Goal: Navigation & Orientation: Understand site structure

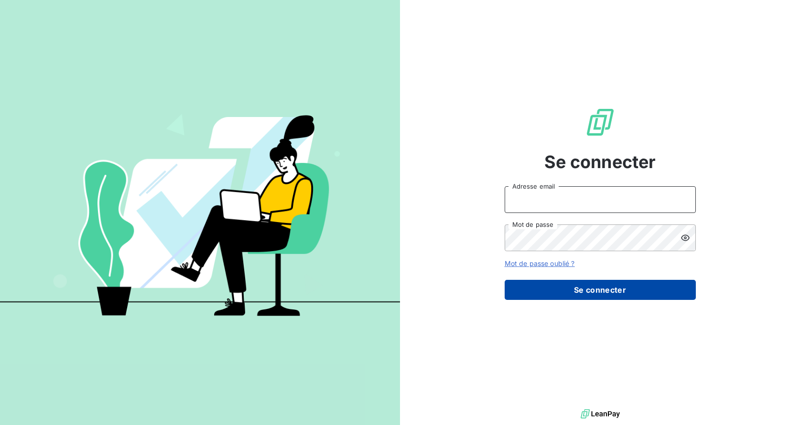
type input "[PERSON_NAME][EMAIL_ADDRESS][DOMAIN_NAME]"
click at [577, 288] on button "Se connecter" at bounding box center [600, 290] width 191 height 20
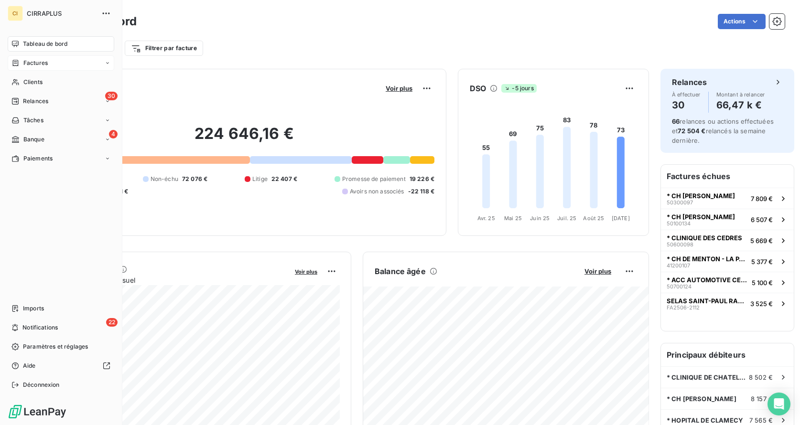
click at [37, 59] on span "Factures" at bounding box center [35, 63] width 24 height 9
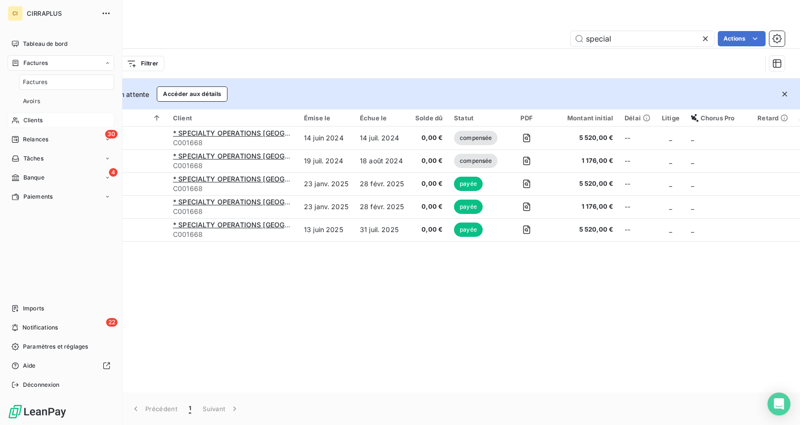
click at [35, 116] on span "Clients" at bounding box center [32, 120] width 19 height 9
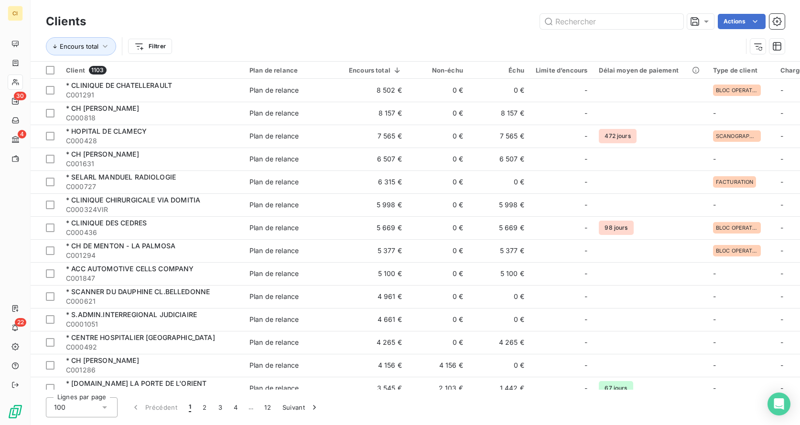
click at [536, 66] on div "Limite d’encours" at bounding box center [562, 70] width 52 height 8
click at [536, 69] on div "Limite d’encours" at bounding box center [562, 70] width 52 height 8
click at [379, 70] on icon at bounding box center [384, 70] width 10 height 10
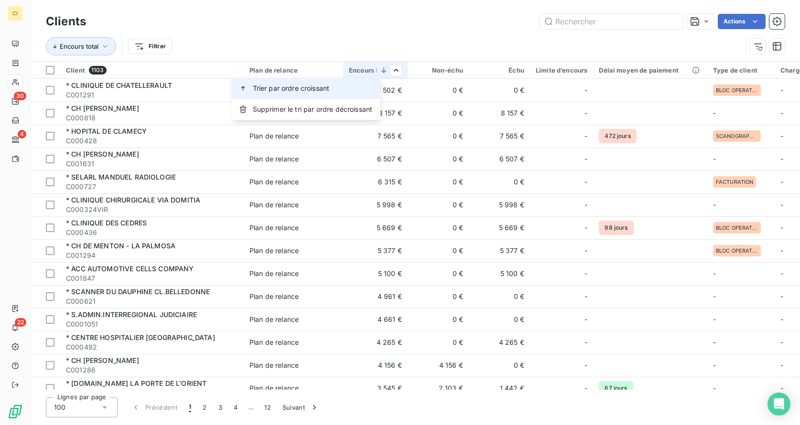
click at [345, 89] on div "Trier par ordre croissant" at bounding box center [306, 88] width 149 height 21
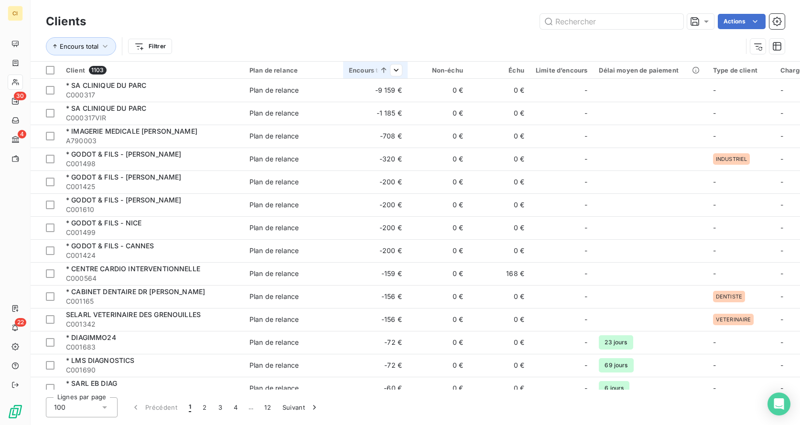
click at [379, 71] on icon at bounding box center [384, 70] width 10 height 10
click at [368, 70] on html "CI 30 4 22 Clients Actions Encours total Filtrer Client 1103 Plan de relance En…" at bounding box center [400, 212] width 800 height 425
click at [356, 87] on span "Supprimer le tri par ordre croissant" at bounding box center [316, 89] width 111 height 10
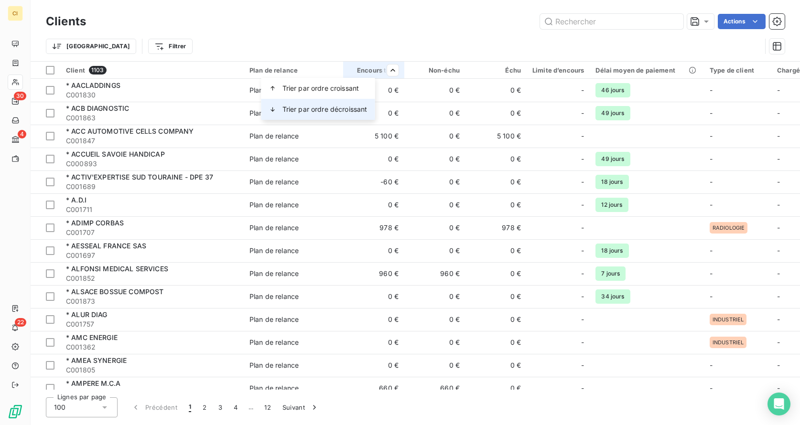
click at [337, 109] on span "Trier par ordre décroissant" at bounding box center [324, 110] width 85 height 10
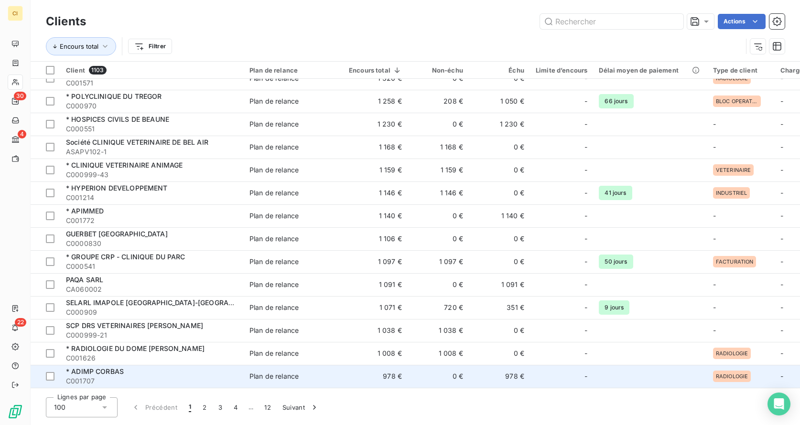
scroll to position [1316, 0]
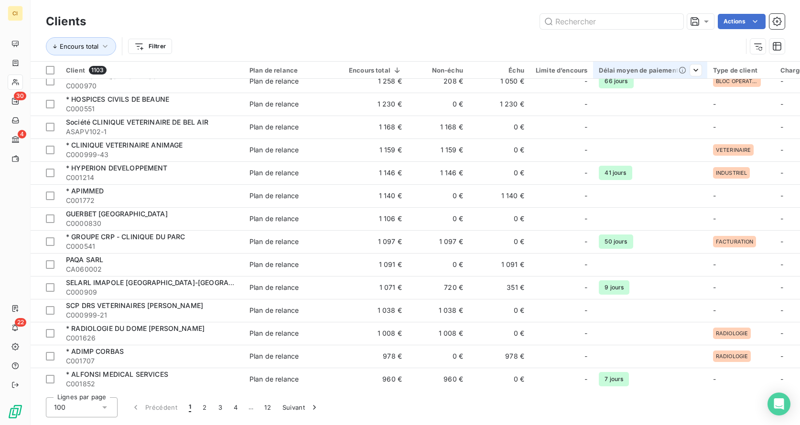
click at [599, 70] on div "Délai moyen de paiement" at bounding box center [650, 70] width 102 height 8
click at [623, 88] on span "Trier par ordre croissant" at bounding box center [612, 89] width 77 height 10
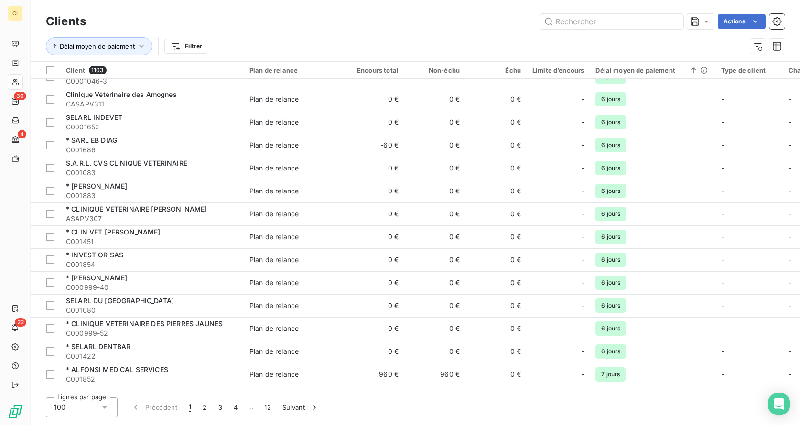
scroll to position [703, 0]
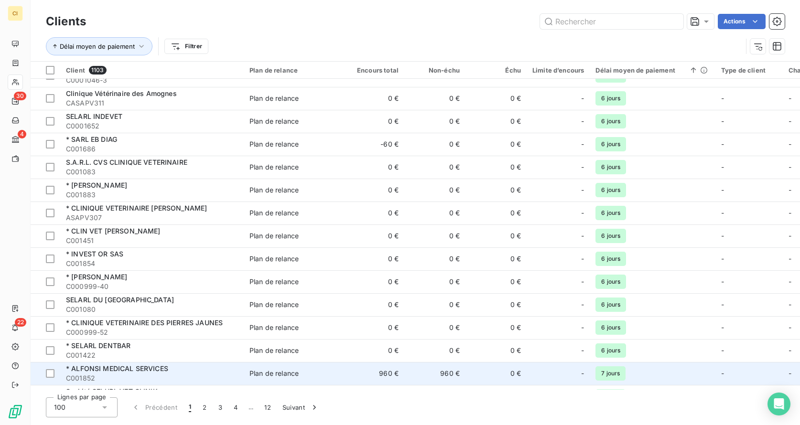
click at [151, 365] on span "* ALFONSI MEDICAL SERVICES" at bounding box center [117, 369] width 102 height 8
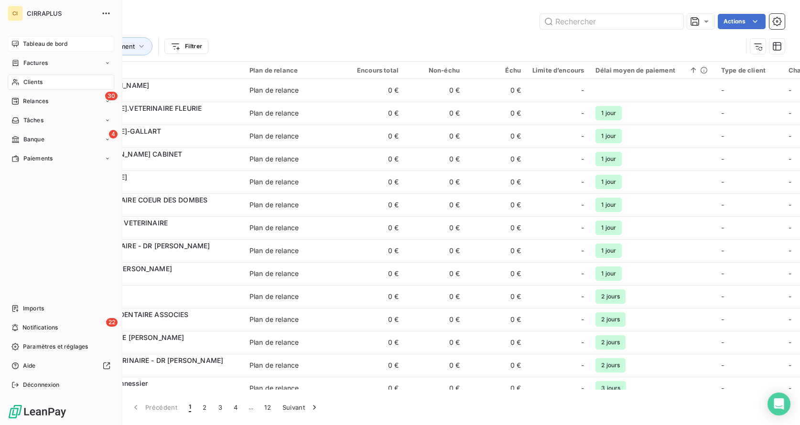
click at [18, 43] on div "Tableau de bord" at bounding box center [61, 43] width 107 height 15
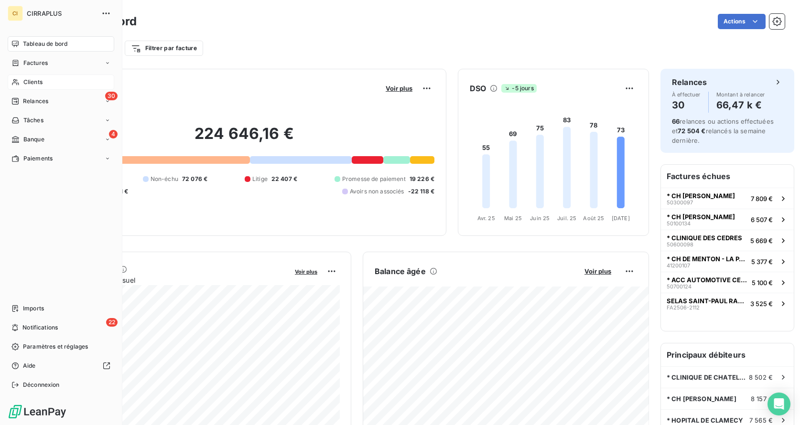
click at [32, 78] on span "Clients" at bounding box center [32, 82] width 19 height 9
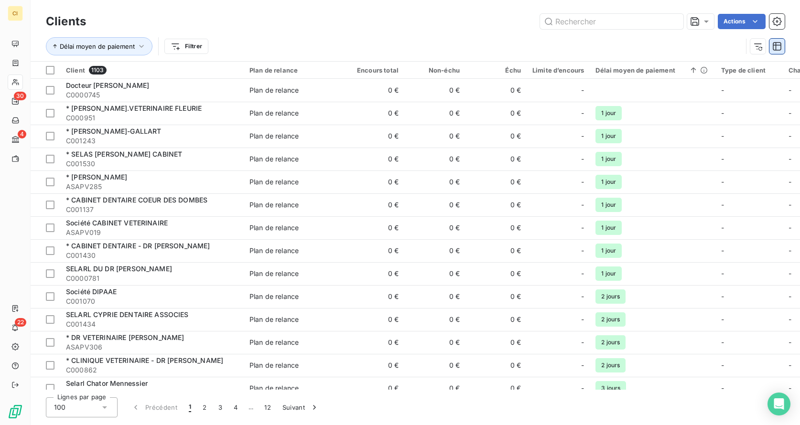
click at [781, 46] on icon "button" at bounding box center [777, 46] width 9 height 9
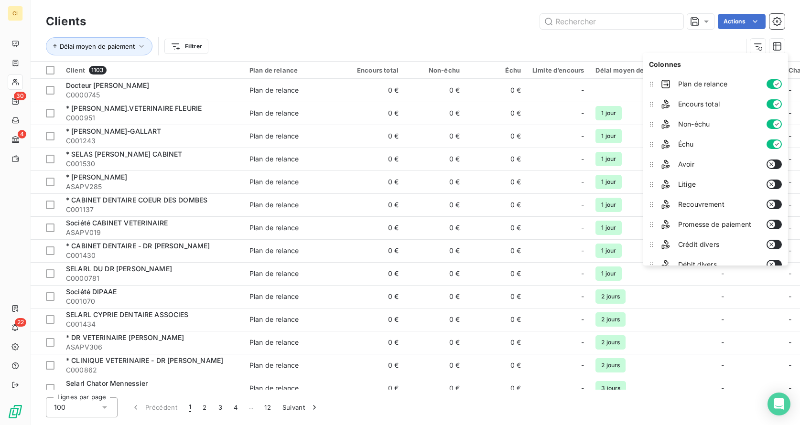
click at [603, 53] on div "Délai moyen de paiement Filtrer" at bounding box center [394, 46] width 696 height 18
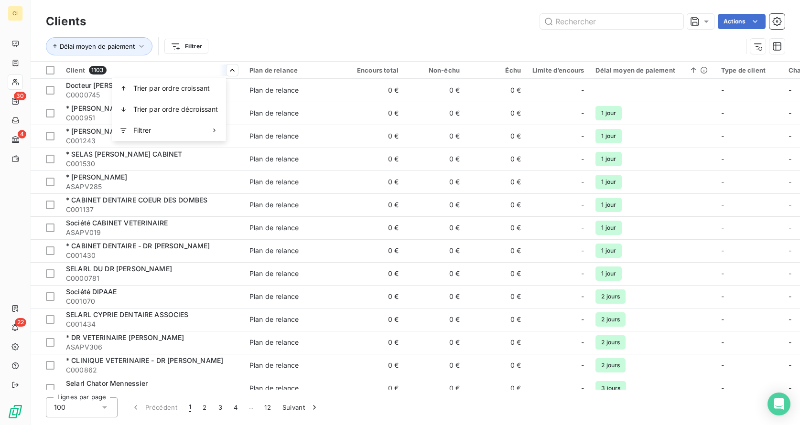
click at [221, 69] on html "CI 30 4 22 Clients Actions Délai moyen de paiement Filtrer Client 1103 Plan de …" at bounding box center [400, 212] width 800 height 425
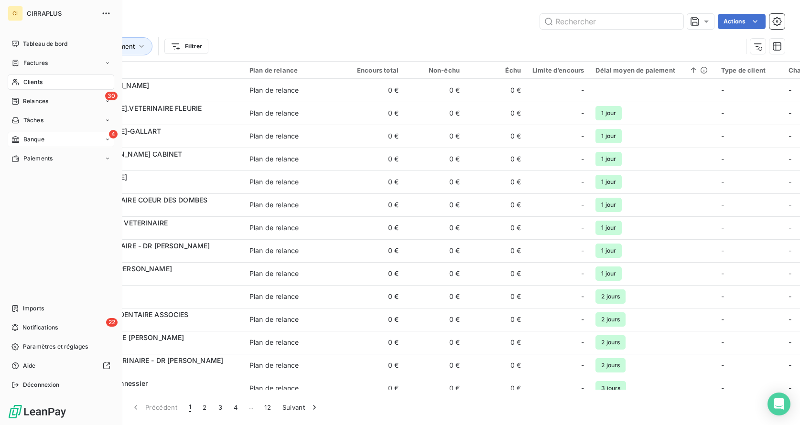
click at [21, 135] on div "Banque" at bounding box center [27, 139] width 33 height 9
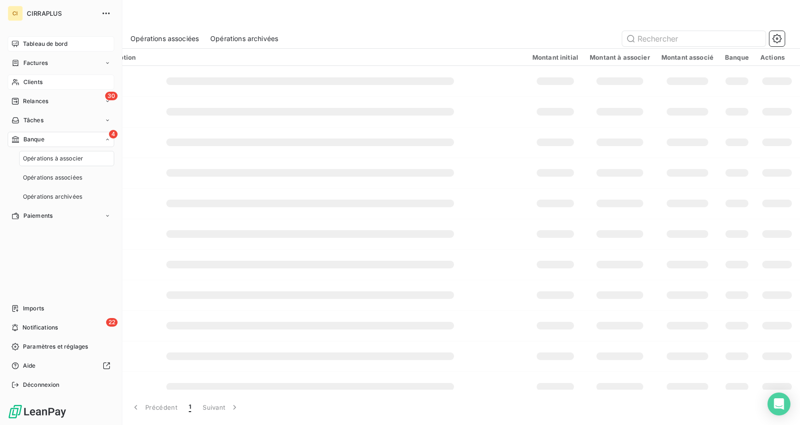
click at [30, 42] on span "Tableau de bord" at bounding box center [45, 44] width 44 height 9
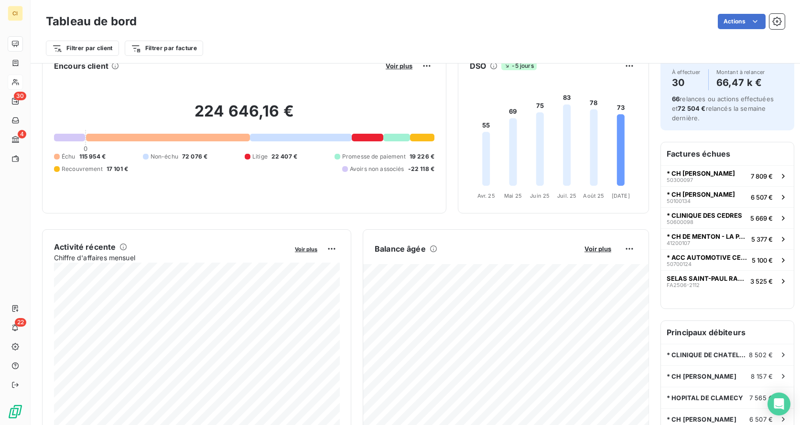
scroll to position [12, 0]
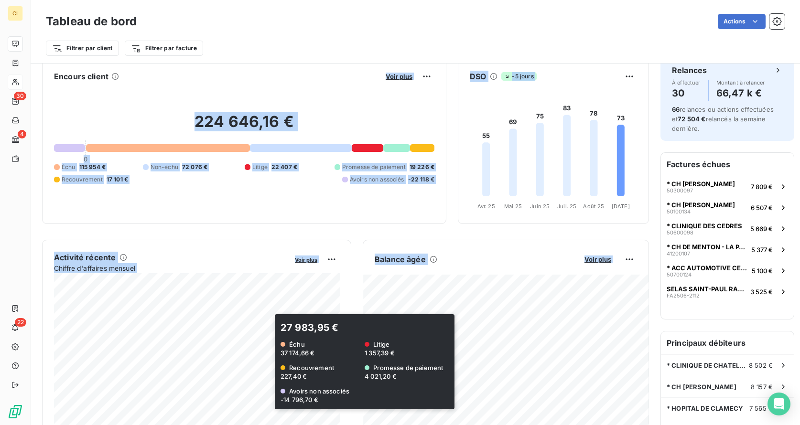
drag, startPoint x: 176, startPoint y: 81, endPoint x: 478, endPoint y: 431, distance: 463.1
click at [478, 425] on html "CI 30 4 22 Tableau de bord Actions Filtrer par client Filtrer par facture Encou…" at bounding box center [400, 212] width 800 height 425
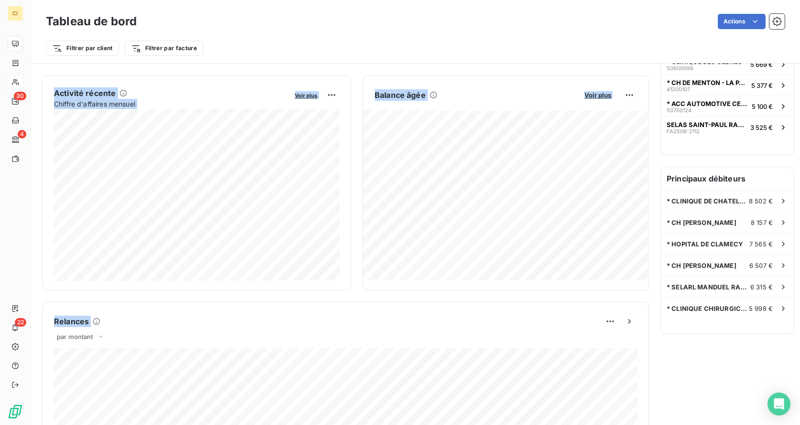
scroll to position [195, 0]
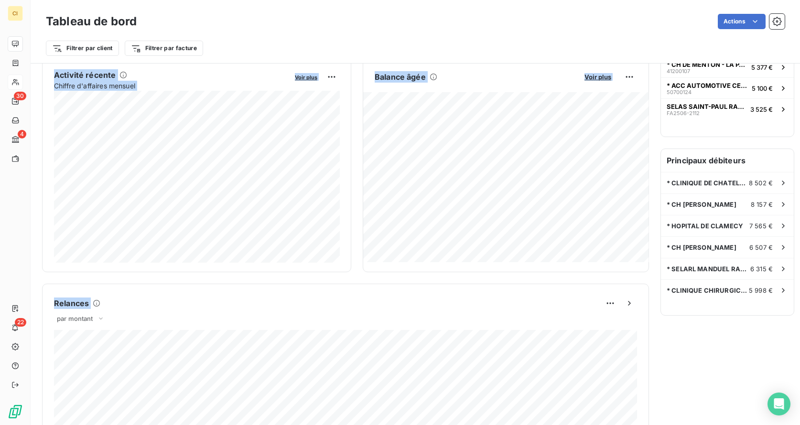
click at [383, 264] on div "Balance âgée Voir plus 80 753,01 € Non-échu 72 076,33 € Promesse de paiement 8 …" at bounding box center [506, 164] width 286 height 215
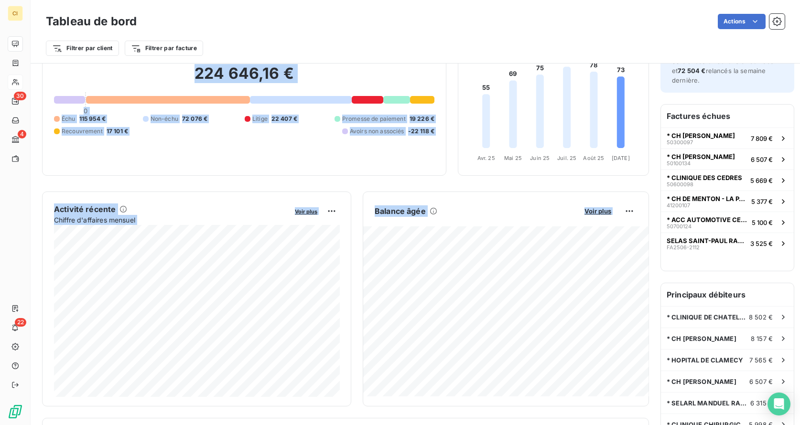
scroll to position [110, 0]
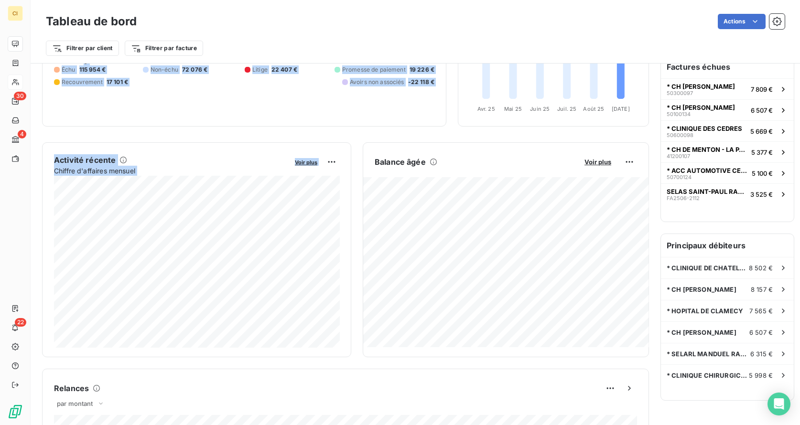
drag, startPoint x: 177, startPoint y: 18, endPoint x: 412, endPoint y: 131, distance: 260.7
click at [412, 131] on div "Tableau de bord Actions Filtrer par client Filtrer par facture Encours client V…" at bounding box center [415, 212] width 769 height 425
click at [412, 131] on div "Encours client Voir plus 224 646,16 € 0 Échu 115 954 € Non-échu 72 076 € Litige…" at bounding box center [345, 384] width 607 height 851
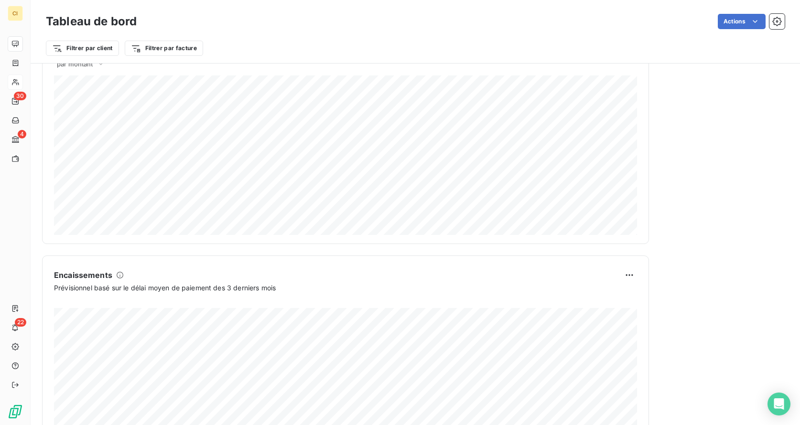
scroll to position [501, 0]
